Goal: Information Seeking & Learning: Learn about a topic

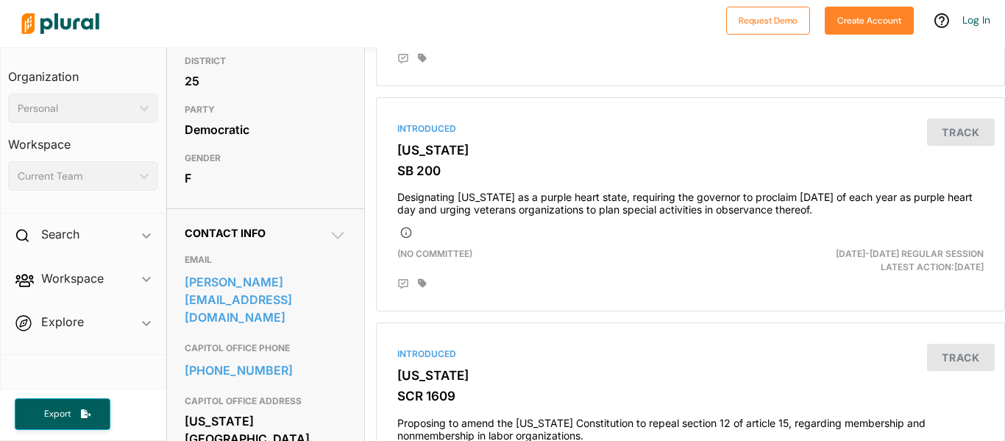
scroll to position [304, 0]
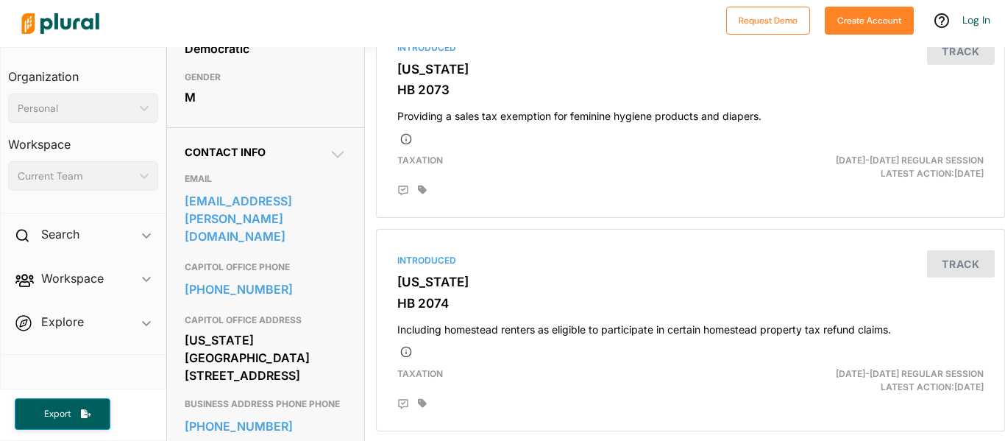
scroll to position [380, 0]
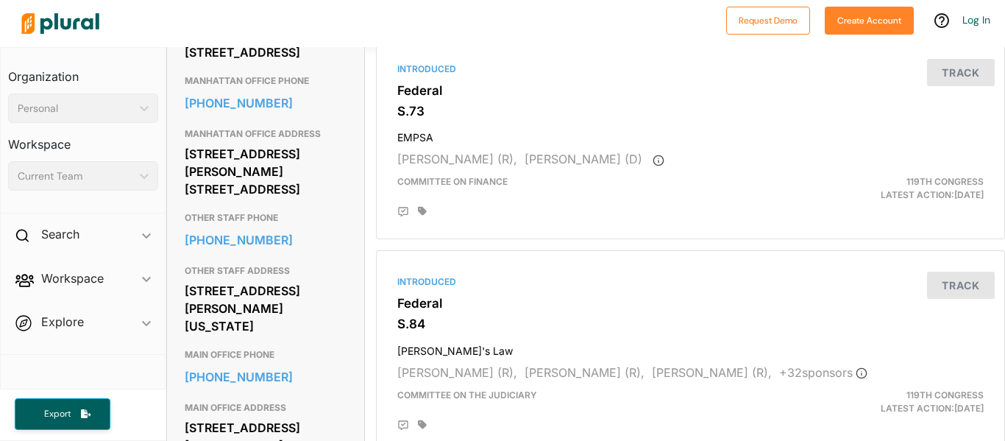
scroll to position [985, 0]
click at [310, 113] on link "785-539-8973" at bounding box center [266, 102] width 162 height 22
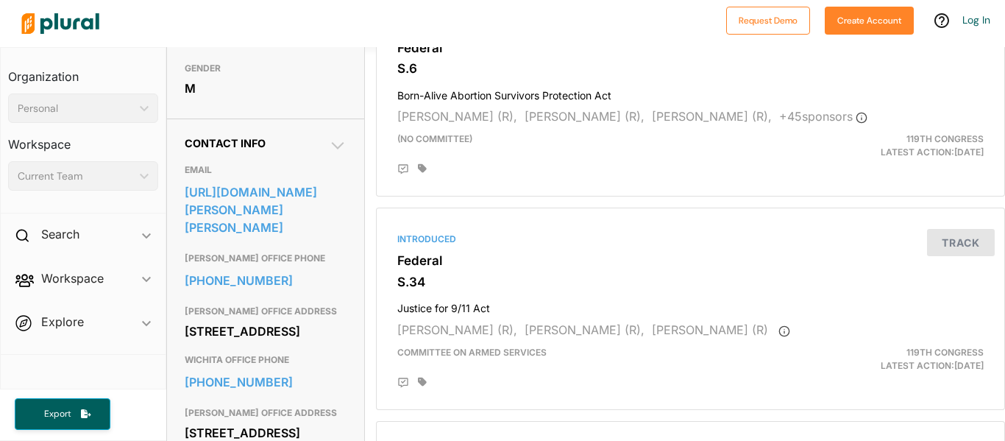
scroll to position [389, 0]
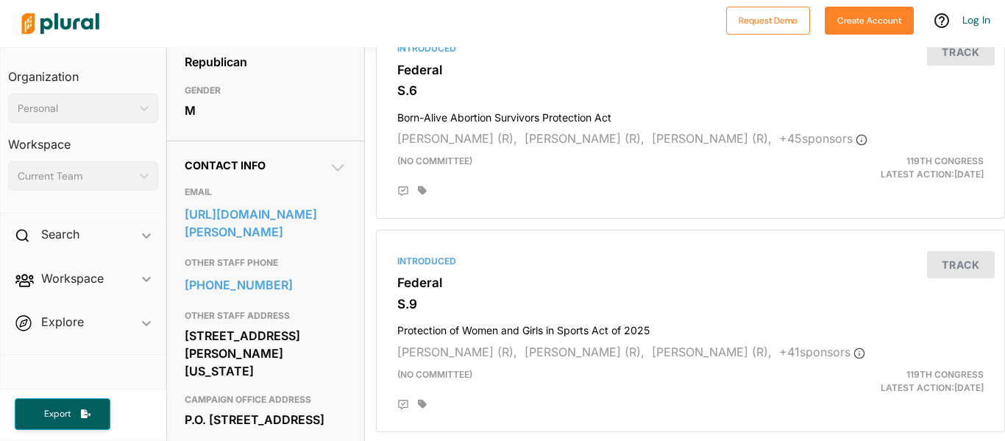
scroll to position [368, 0]
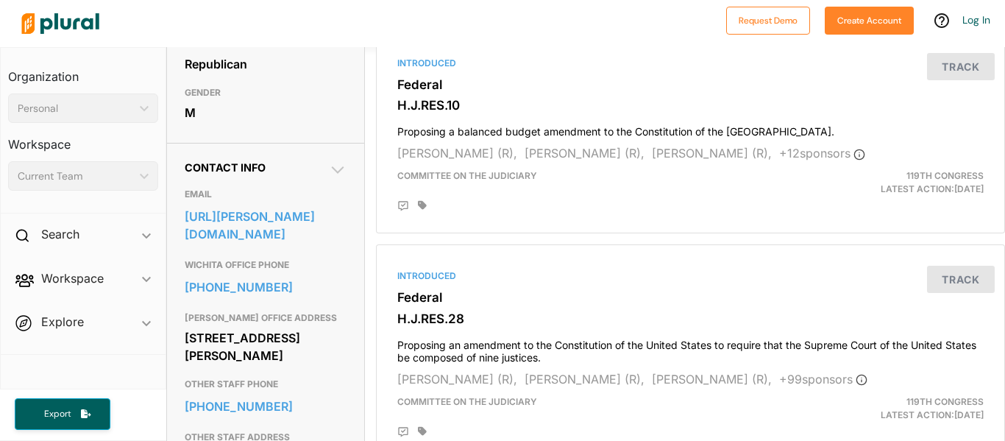
scroll to position [366, 0]
